Goal: Task Accomplishment & Management: Complete application form

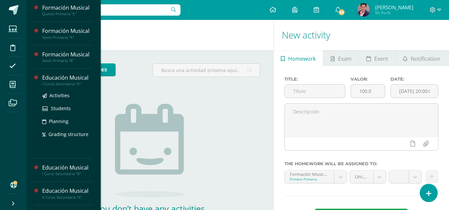
scroll to position [279, 0]
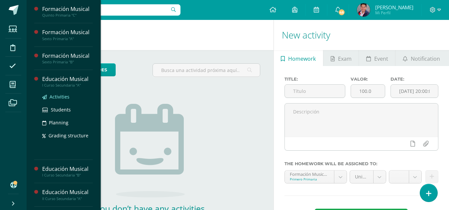
click at [60, 95] on span "Activities" at bounding box center [60, 97] width 20 height 6
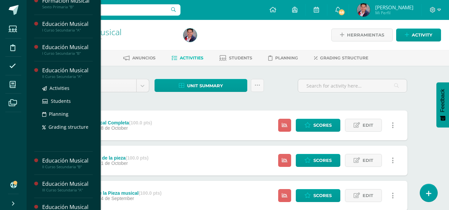
scroll to position [344, 0]
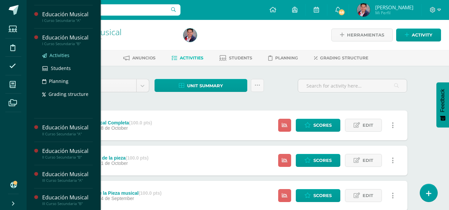
click at [58, 53] on span "Activities" at bounding box center [60, 55] width 20 height 6
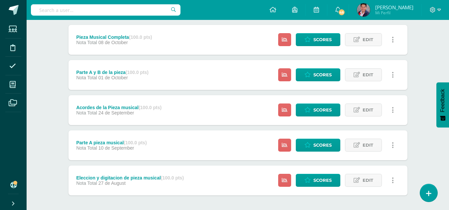
scroll to position [115, 0]
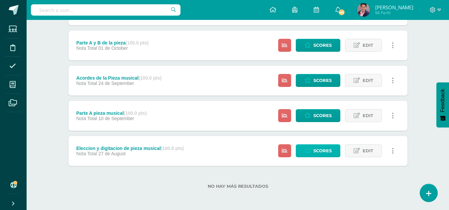
click at [321, 148] on span "Scores" at bounding box center [322, 151] width 18 height 12
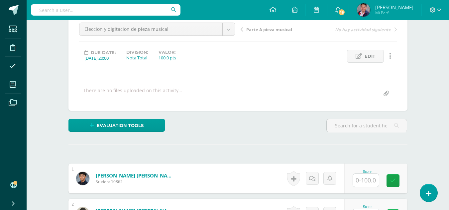
scroll to position [166, 0]
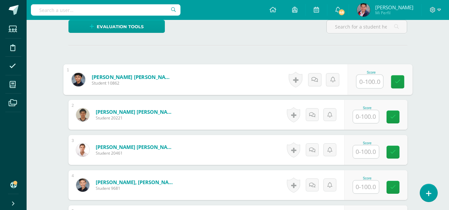
click at [363, 84] on input "text" at bounding box center [369, 81] width 27 height 13
type input "100"
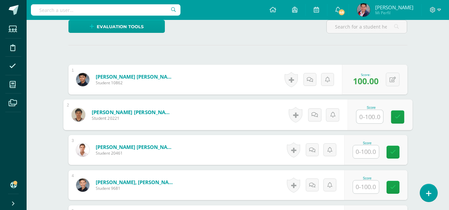
type input "7"
type input "80"
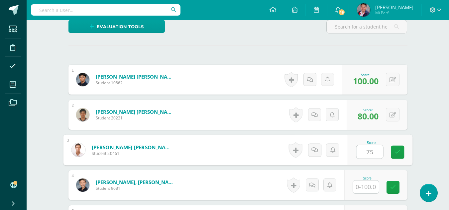
type input "75"
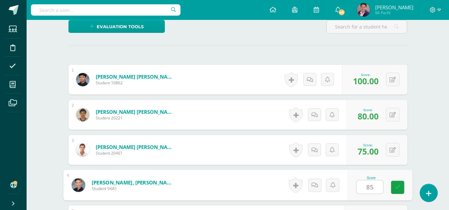
type input "85"
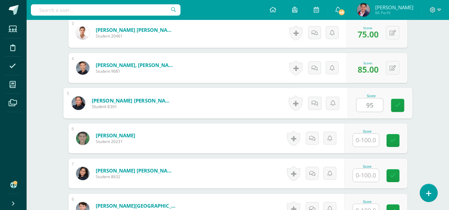
type input "95"
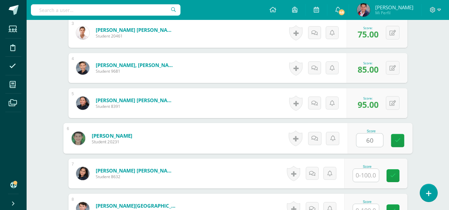
type input "60"
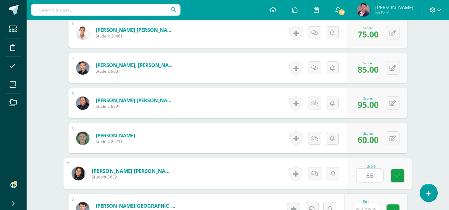
type input "85"
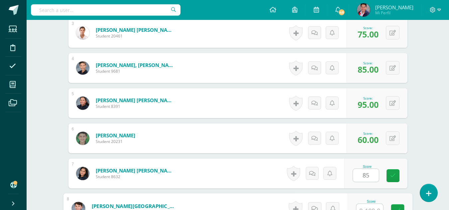
scroll to position [290, 0]
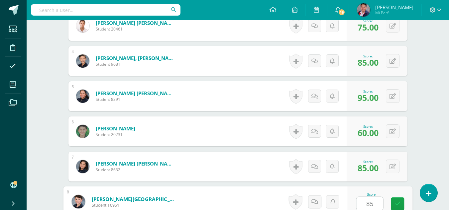
type input "85"
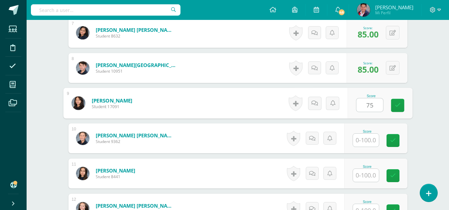
type input "75"
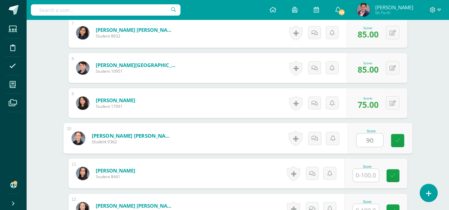
type input "90"
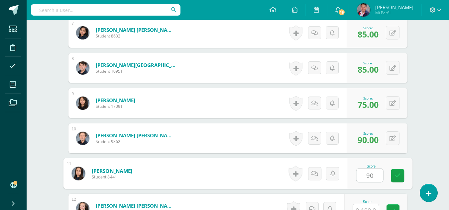
type input "90"
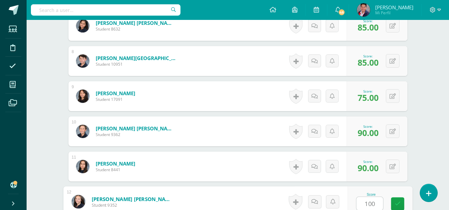
type input "100"
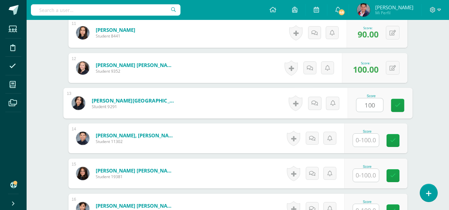
type input "100"
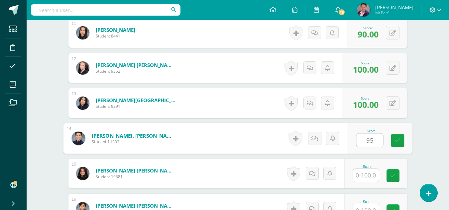
type input "95"
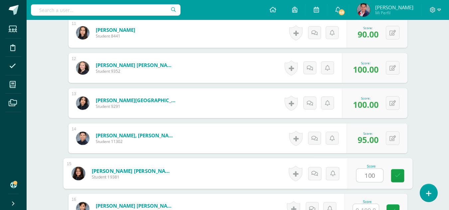
type input "100"
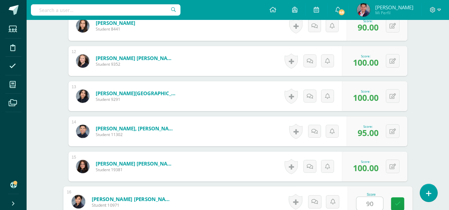
type input "90"
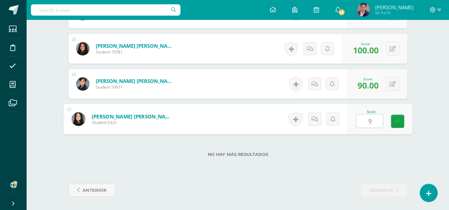
type input "95"
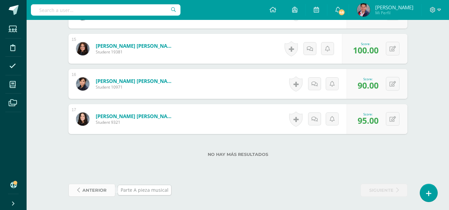
click at [108, 190] on link "anterior" at bounding box center [91, 190] width 47 height 13
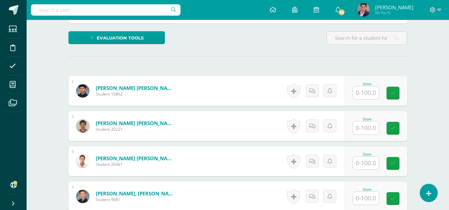
scroll to position [200, 0]
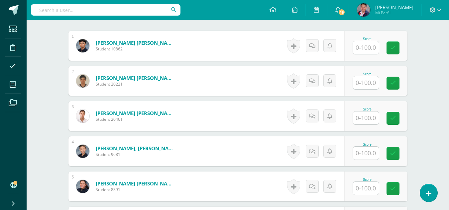
click at [368, 47] on input "text" at bounding box center [366, 47] width 26 height 13
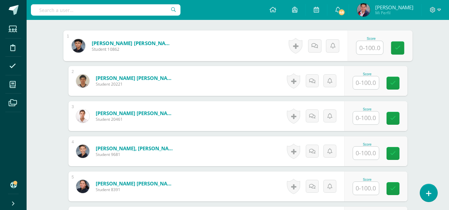
click at [368, 47] on input "text" at bounding box center [369, 47] width 27 height 13
type input "100"
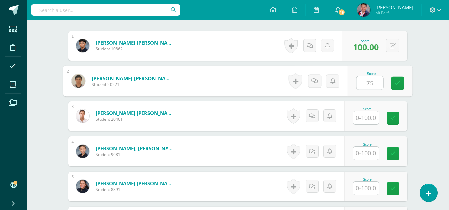
type input "75"
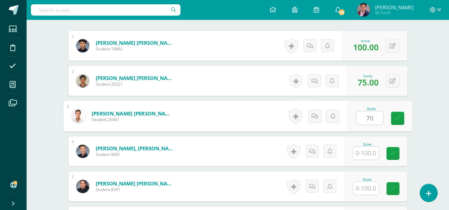
type input "70"
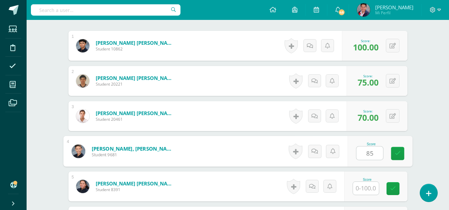
type input "85"
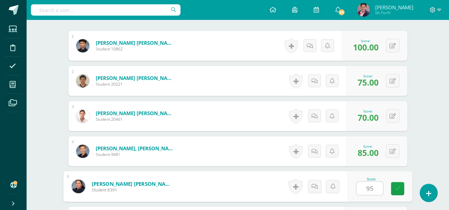
type input "95"
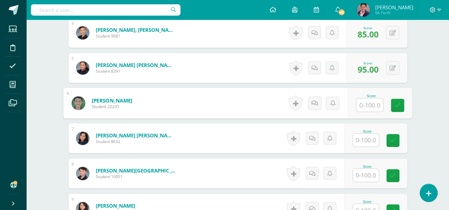
click at [371, 143] on input "text" at bounding box center [366, 140] width 26 height 13
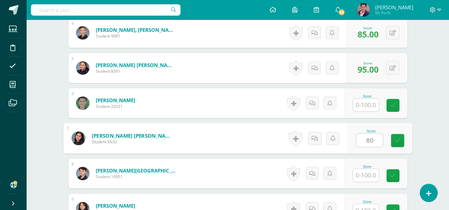
type input "80"
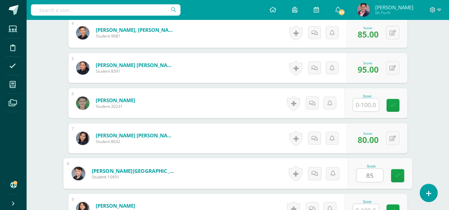
type input "85"
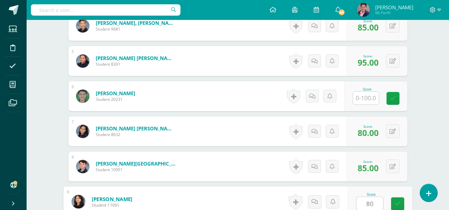
type input "80"
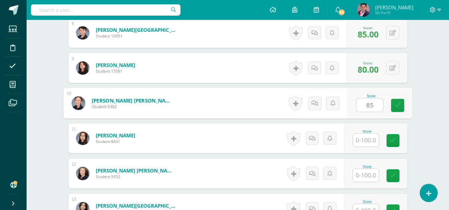
type input "85"
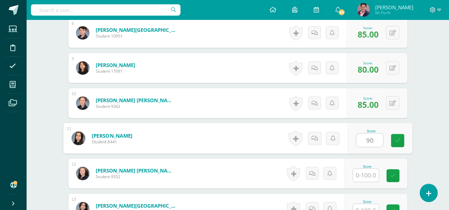
type input "90"
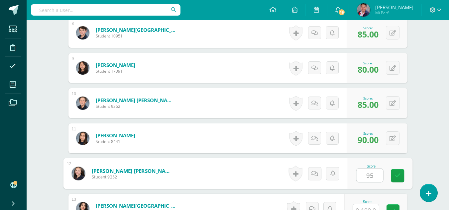
type input "95"
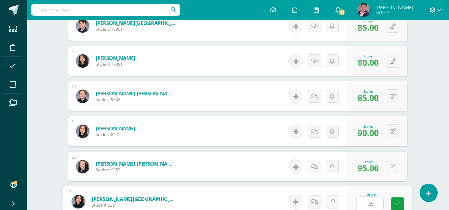
type input "95"
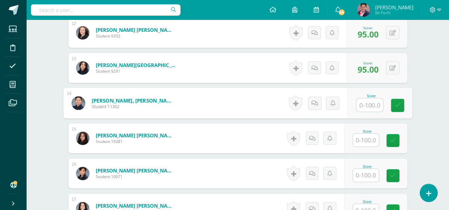
type input "1"
type input "95"
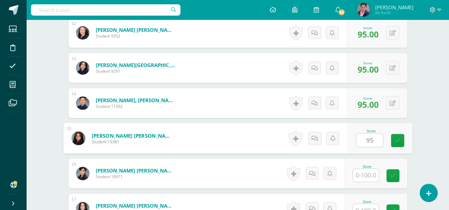
type input "95"
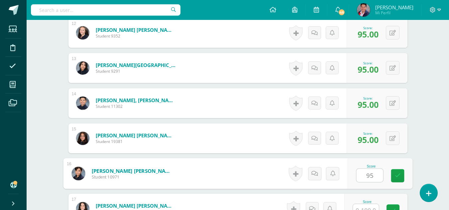
type input "95"
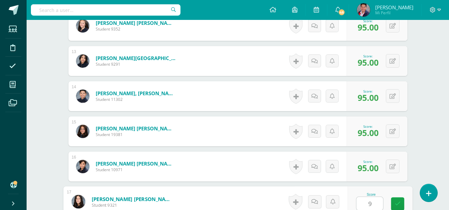
type input "95"
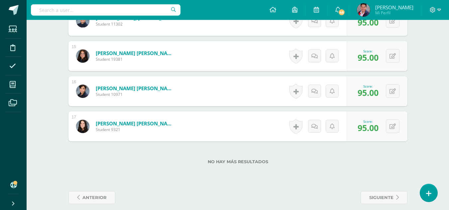
scroll to position [690, 0]
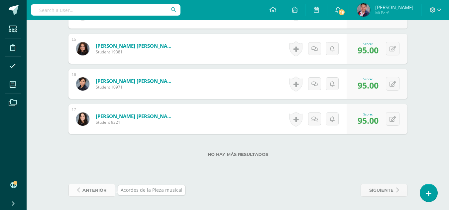
click at [95, 191] on span "anterior" at bounding box center [94, 190] width 24 height 12
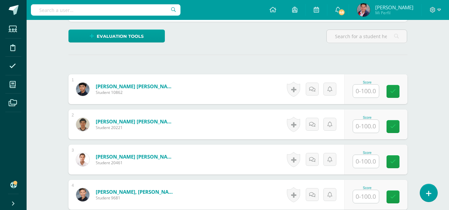
scroll to position [166, 0]
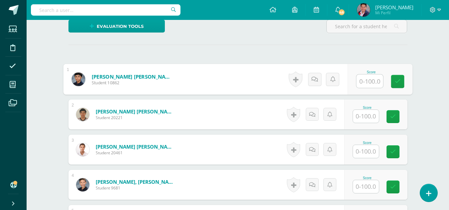
click at [371, 82] on input "text" at bounding box center [369, 81] width 27 height 13
click at [366, 81] on input "text" at bounding box center [369, 81] width 27 height 13
click at [368, 80] on input "text" at bounding box center [369, 81] width 27 height 13
click at [370, 80] on input "text" at bounding box center [369, 81] width 27 height 13
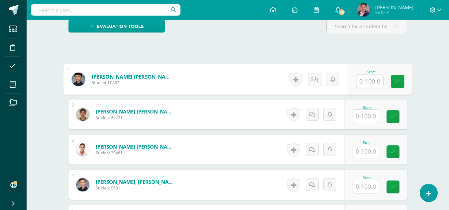
click at [369, 82] on input "text" at bounding box center [369, 81] width 27 height 13
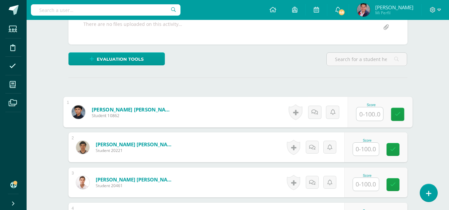
scroll to position [166, 0]
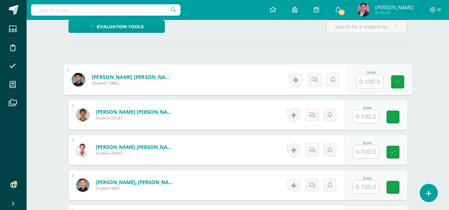
click at [371, 79] on input "text" at bounding box center [369, 81] width 27 height 13
click at [369, 81] on input "text" at bounding box center [369, 81] width 27 height 13
click at [371, 84] on input "text" at bounding box center [369, 81] width 27 height 13
click at [372, 84] on input "text" at bounding box center [369, 81] width 27 height 13
click at [365, 83] on input "text" at bounding box center [369, 81] width 27 height 13
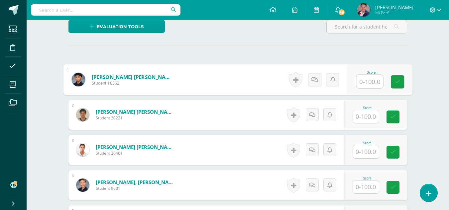
click at [371, 79] on input "text" at bounding box center [369, 81] width 27 height 13
type input "100"
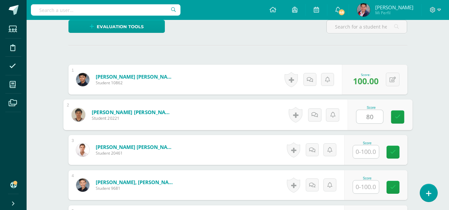
type input "80"
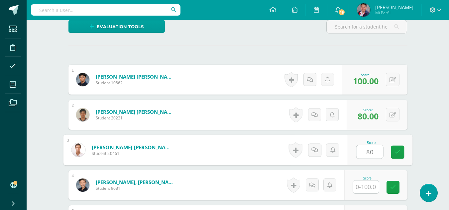
type input "80"
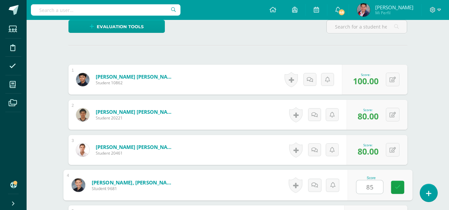
type input "85"
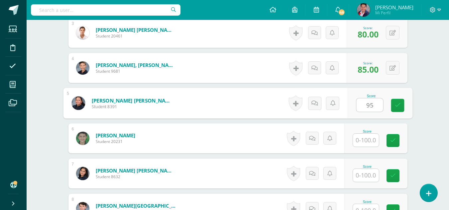
type input "95"
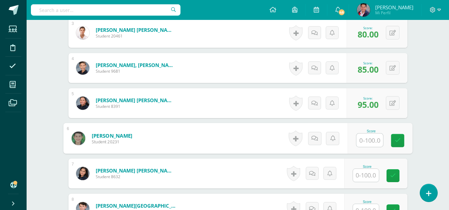
click at [370, 173] on input "text" at bounding box center [366, 175] width 26 height 13
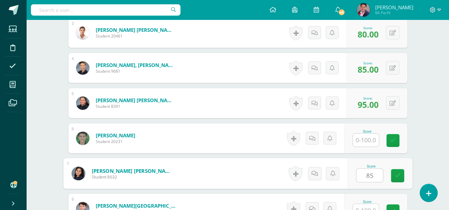
type input "85"
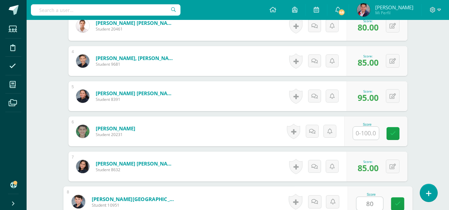
type input "80"
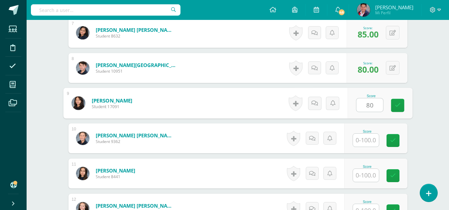
type input "80"
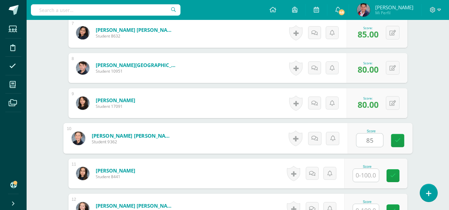
type input "85"
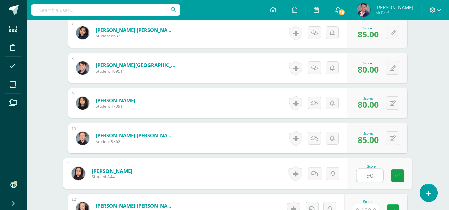
type input "90"
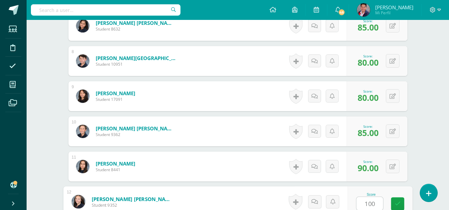
type input "100"
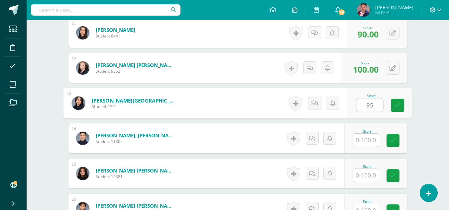
type input "95"
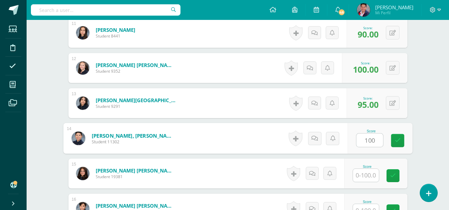
type input "100"
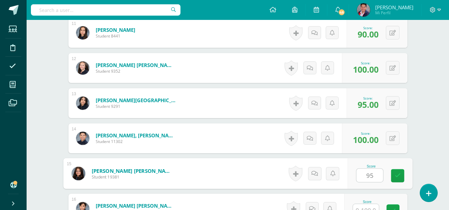
type input "95"
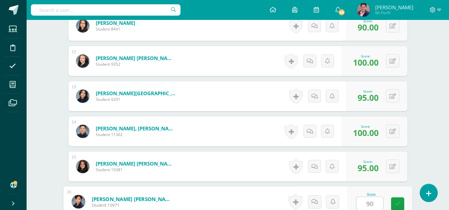
type input "90"
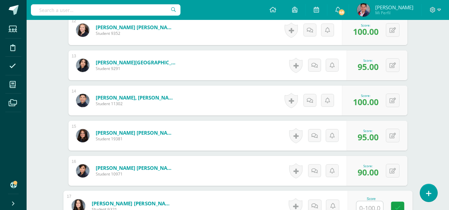
scroll to position [590, 0]
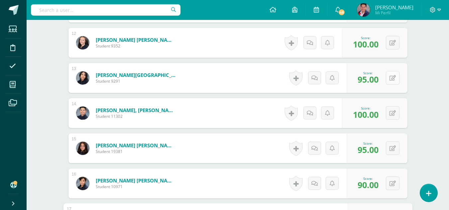
click at [392, 78] on icon at bounding box center [392, 78] width 6 height 6
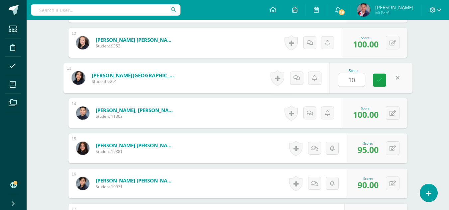
type input "100"
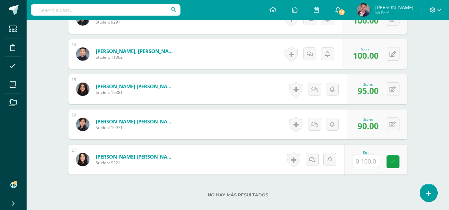
scroll to position [690, 0]
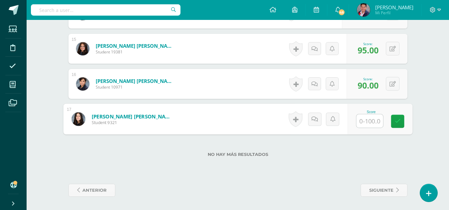
click at [367, 123] on input "text" at bounding box center [369, 121] width 27 height 13
type input "95"
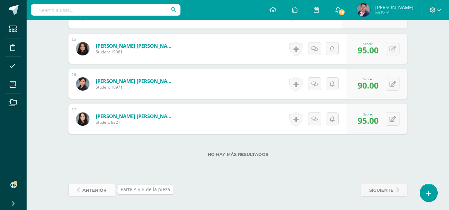
click at [94, 190] on span "anterior" at bounding box center [94, 190] width 24 height 12
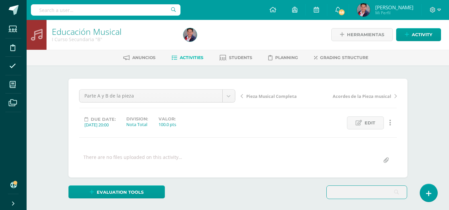
scroll to position [1, 0]
